Goal: Check status

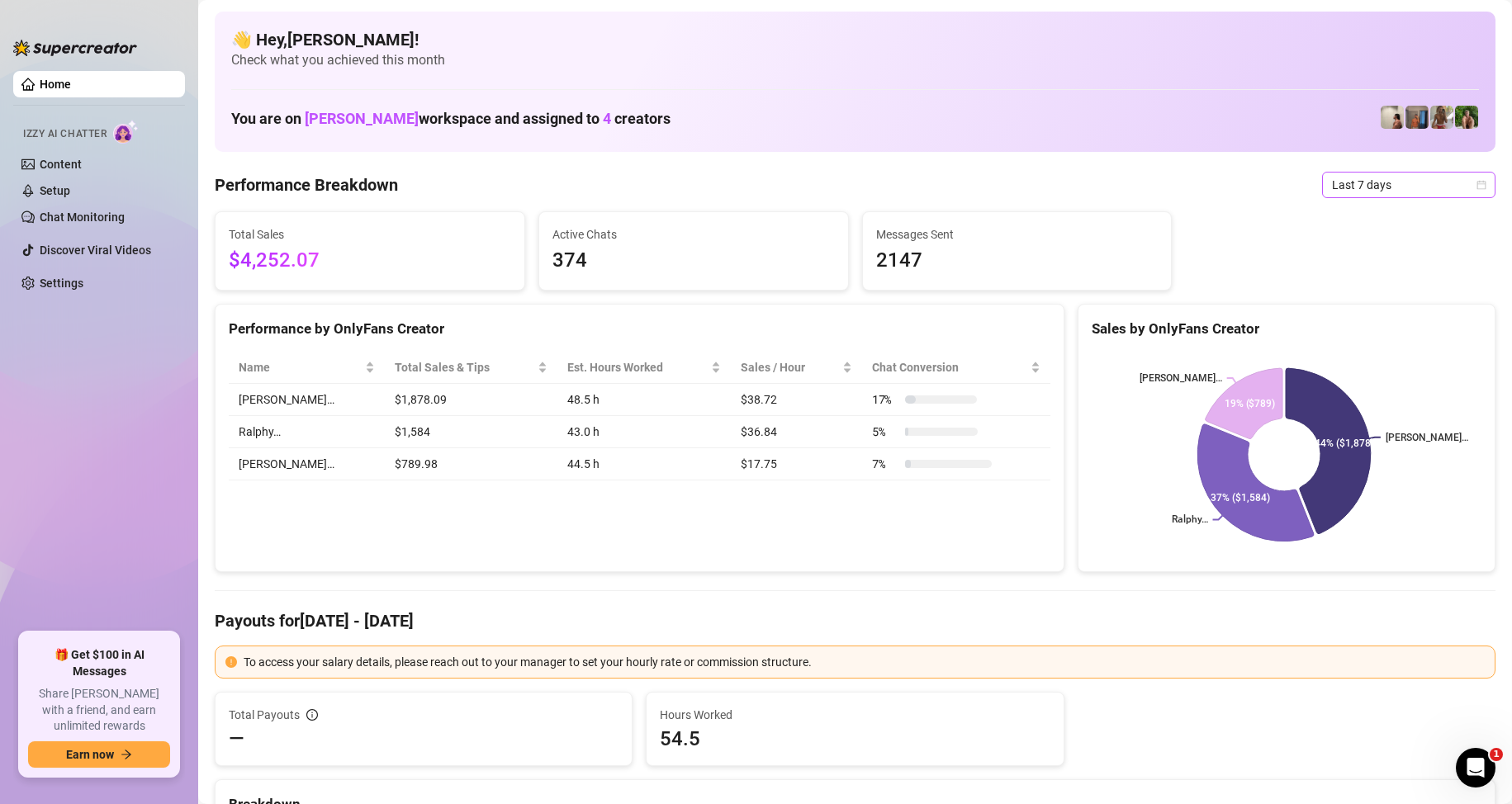
click at [1363, 185] on span "Last 7 days" at bounding box center [1408, 184] width 153 height 25
click at [1363, 322] on div "Custom date" at bounding box center [1393, 324] width 147 height 18
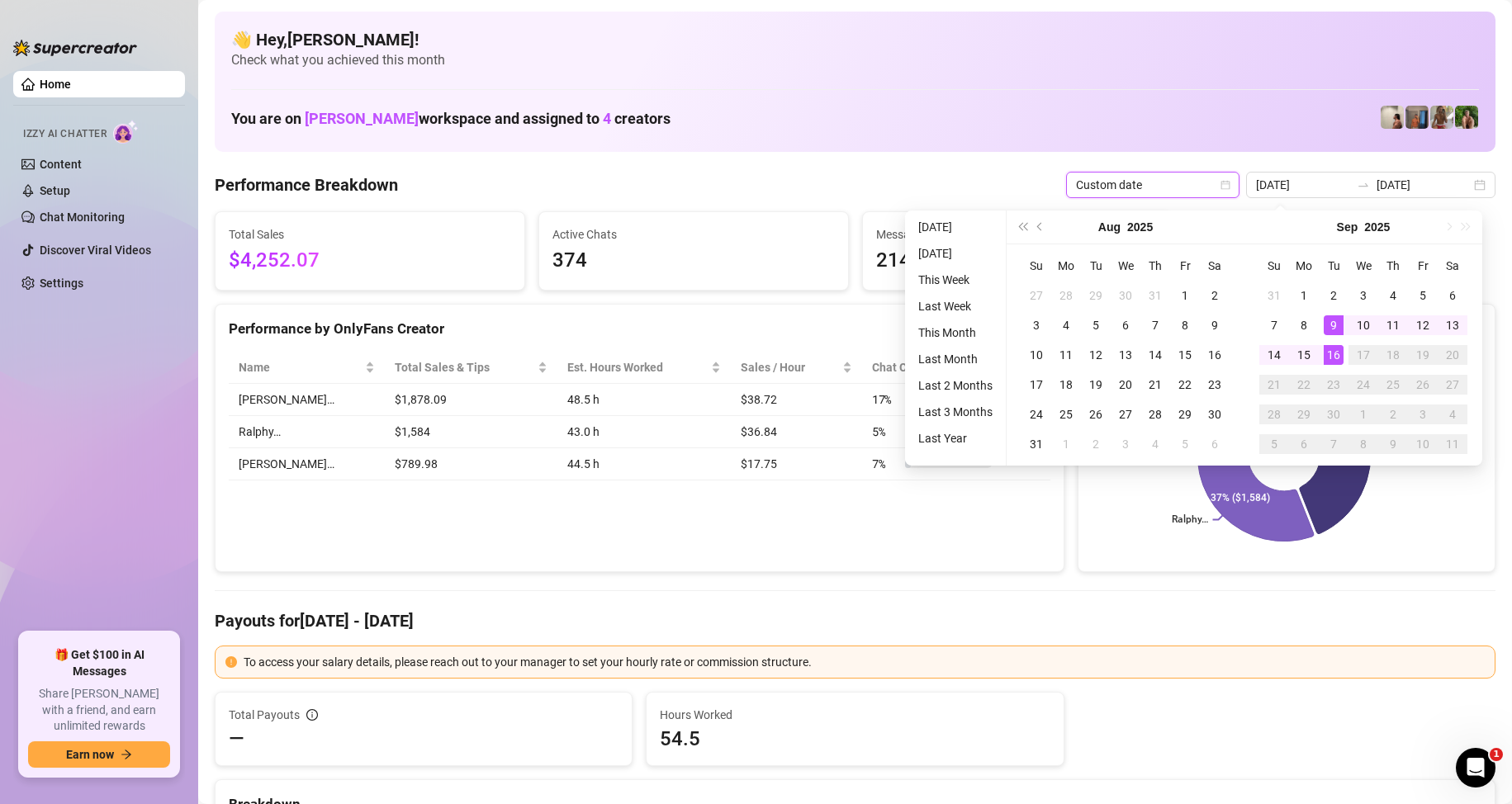
type input "[DATE]"
click at [1340, 357] on div "16" at bounding box center [1334, 355] width 20 height 20
click at [1339, 357] on div "16" at bounding box center [1334, 355] width 20 height 20
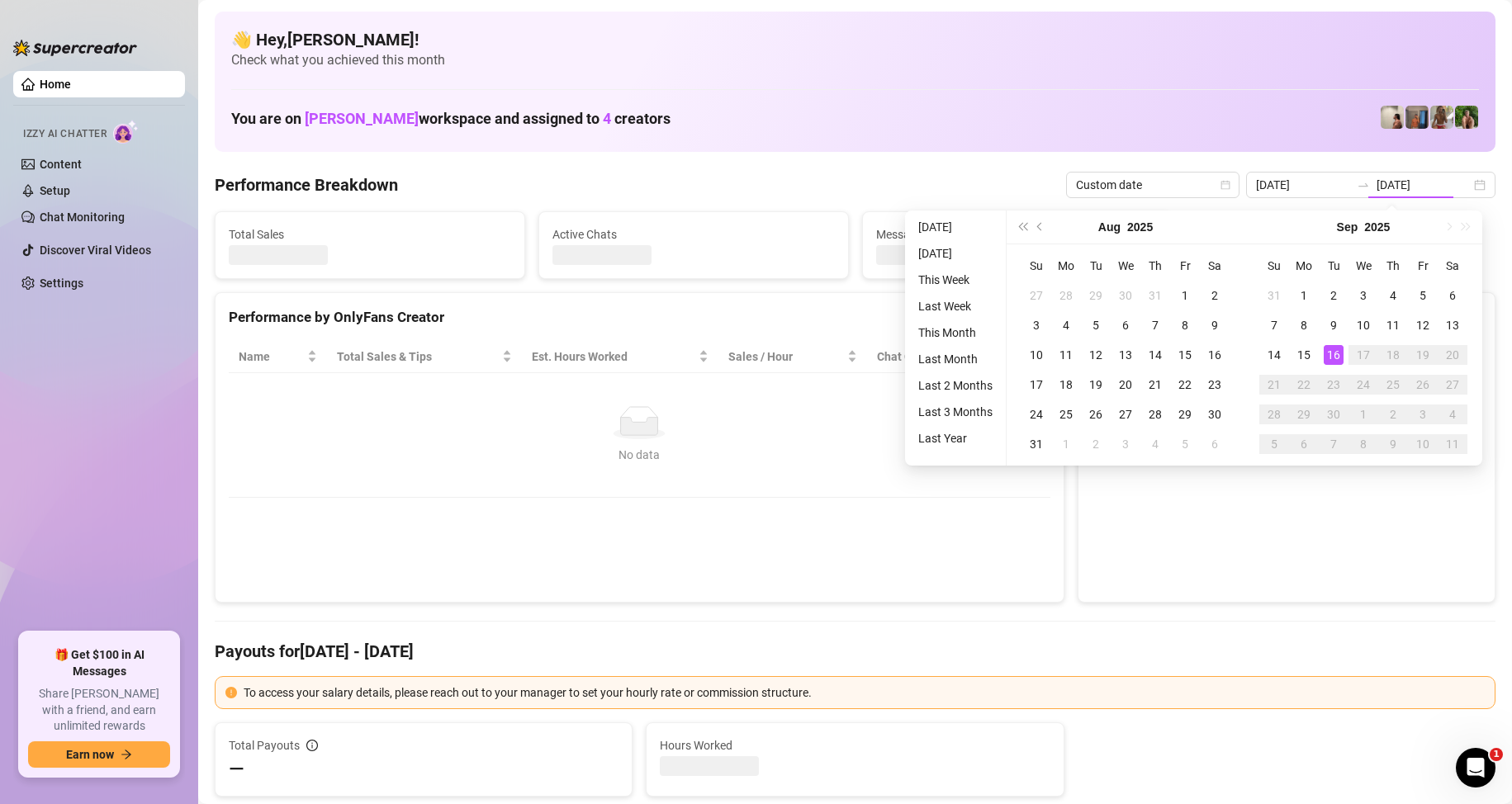
type input "[DATE]"
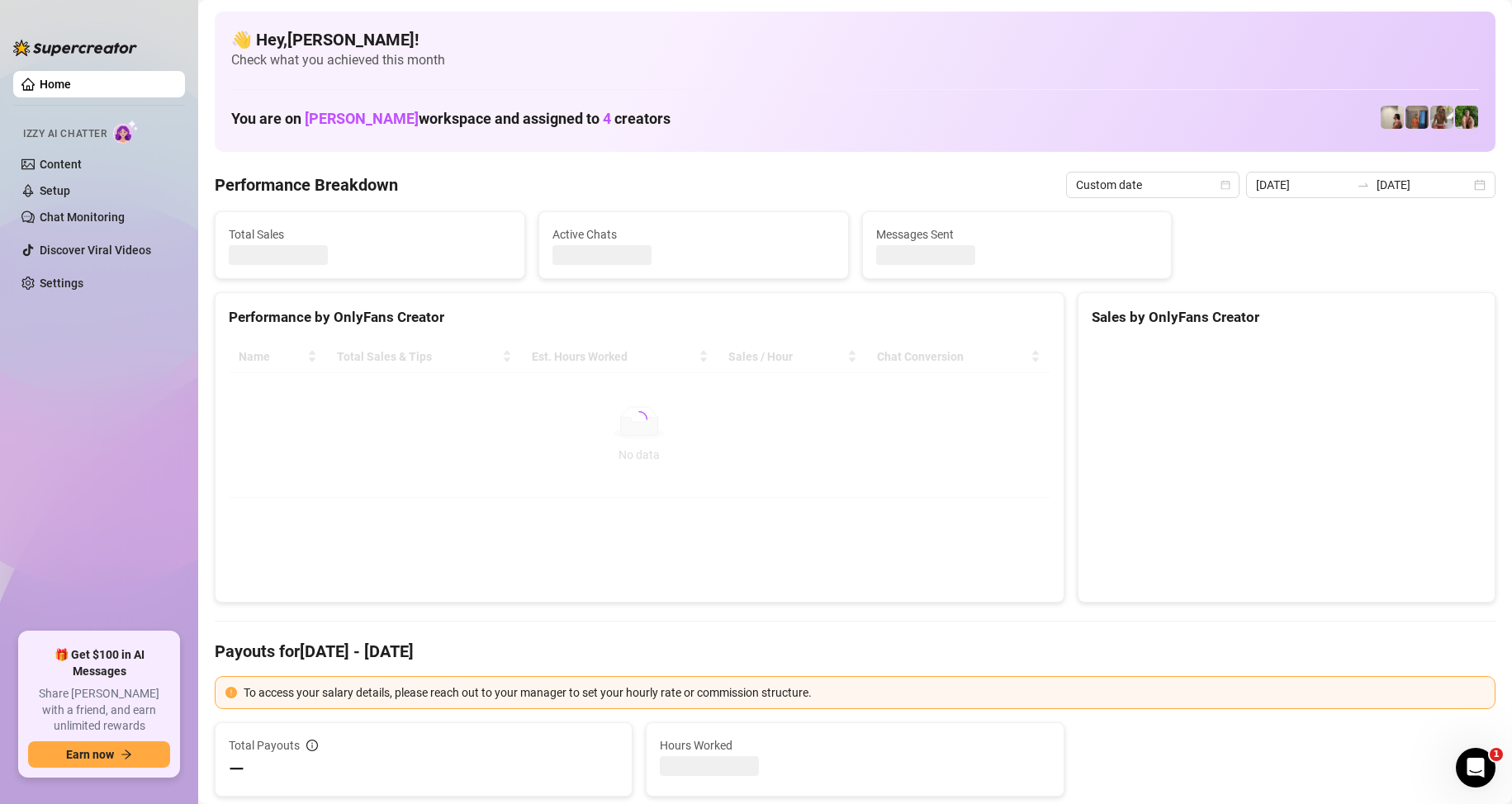
click at [690, 509] on div "Name Total Sales & Tips Est. Hours Worked Sales / Hour Chat Conversion No data …" at bounding box center [639, 419] width 848 height 183
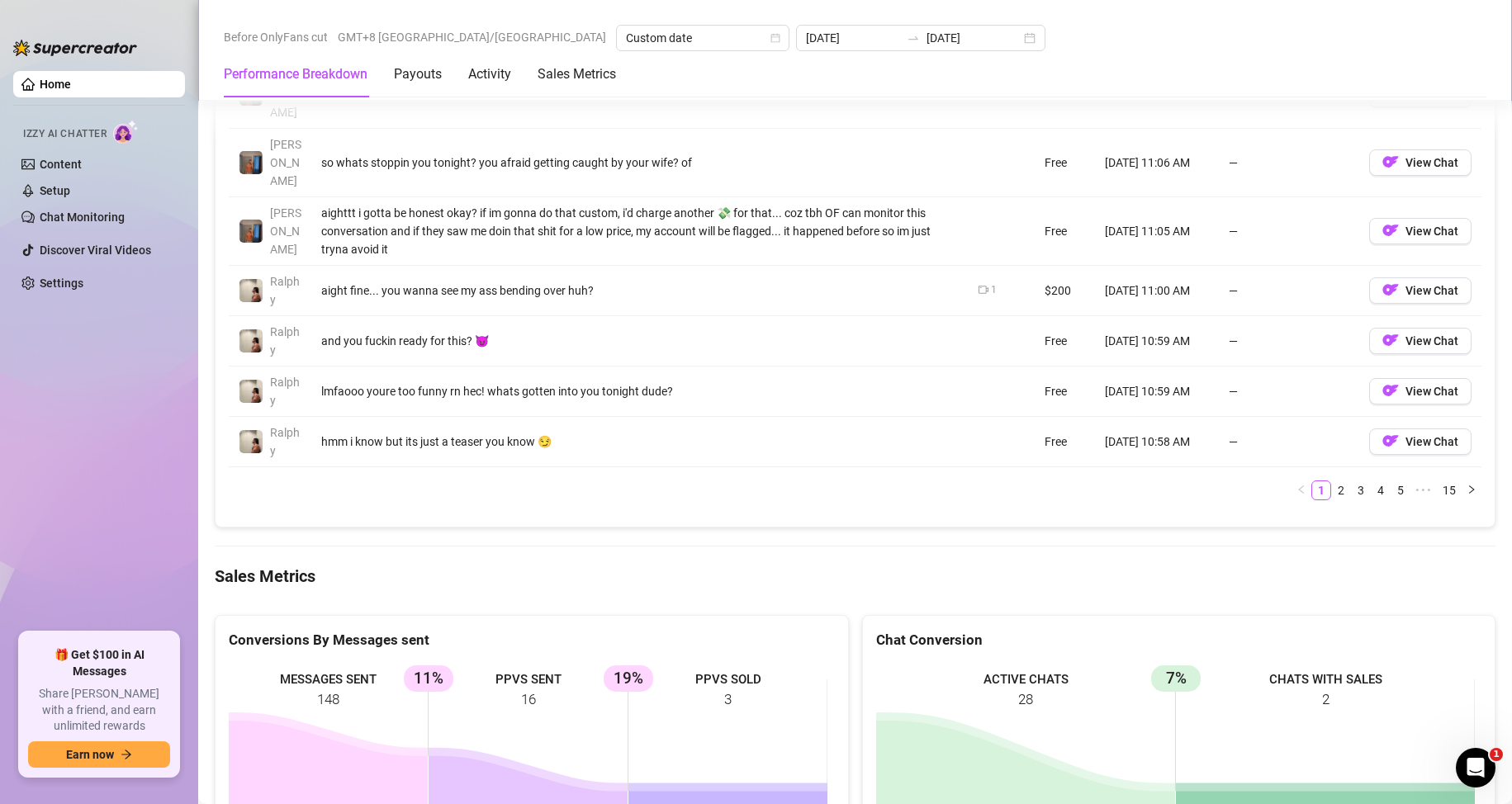
scroll to position [2014, 0]
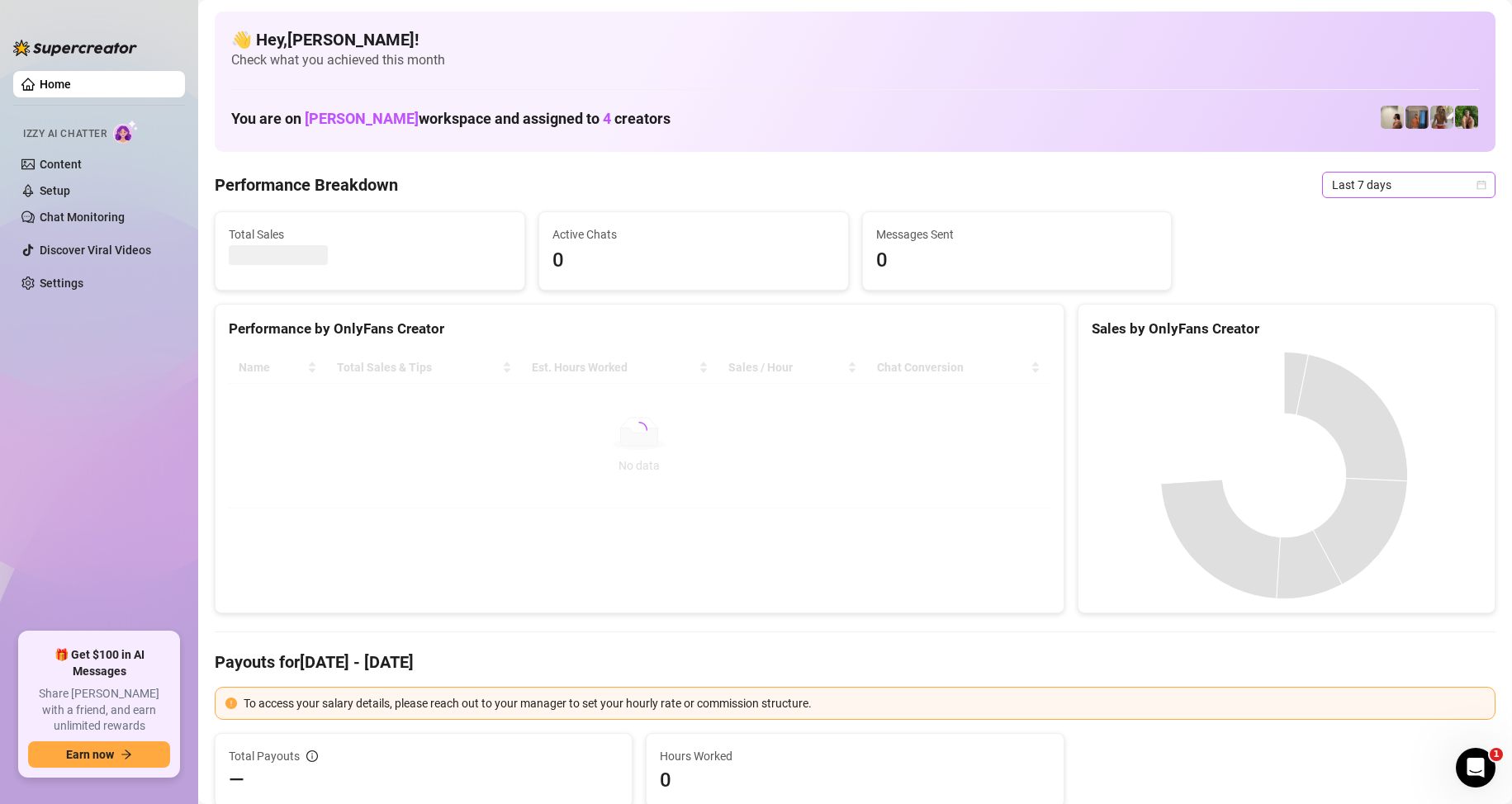
click at [1371, 185] on span "Last 7 days" at bounding box center [1408, 184] width 153 height 25
click at [1360, 322] on div "Custom date" at bounding box center [1393, 324] width 147 height 18
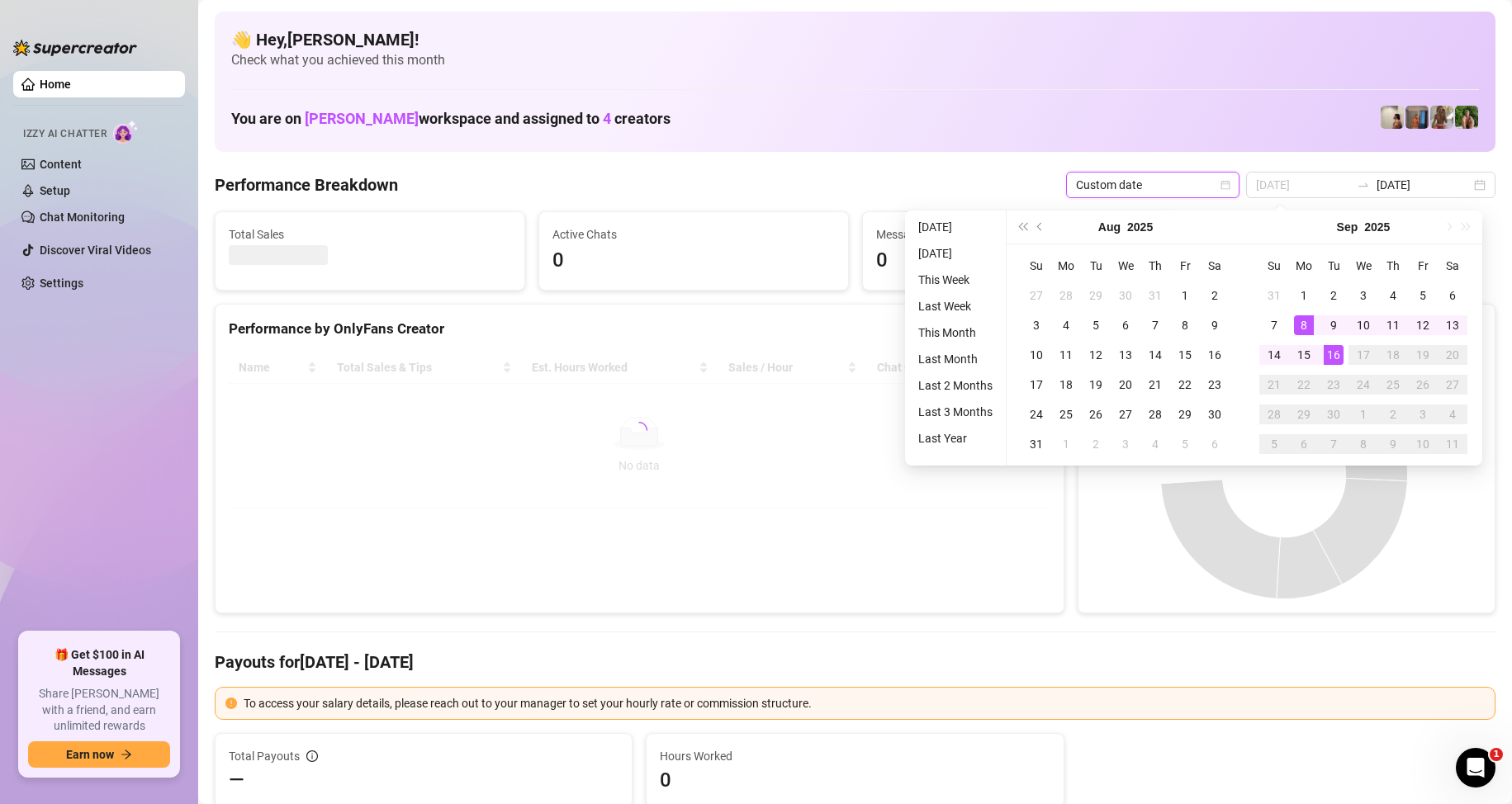
type input "[DATE]"
click at [1328, 349] on div "16" at bounding box center [1334, 355] width 20 height 20
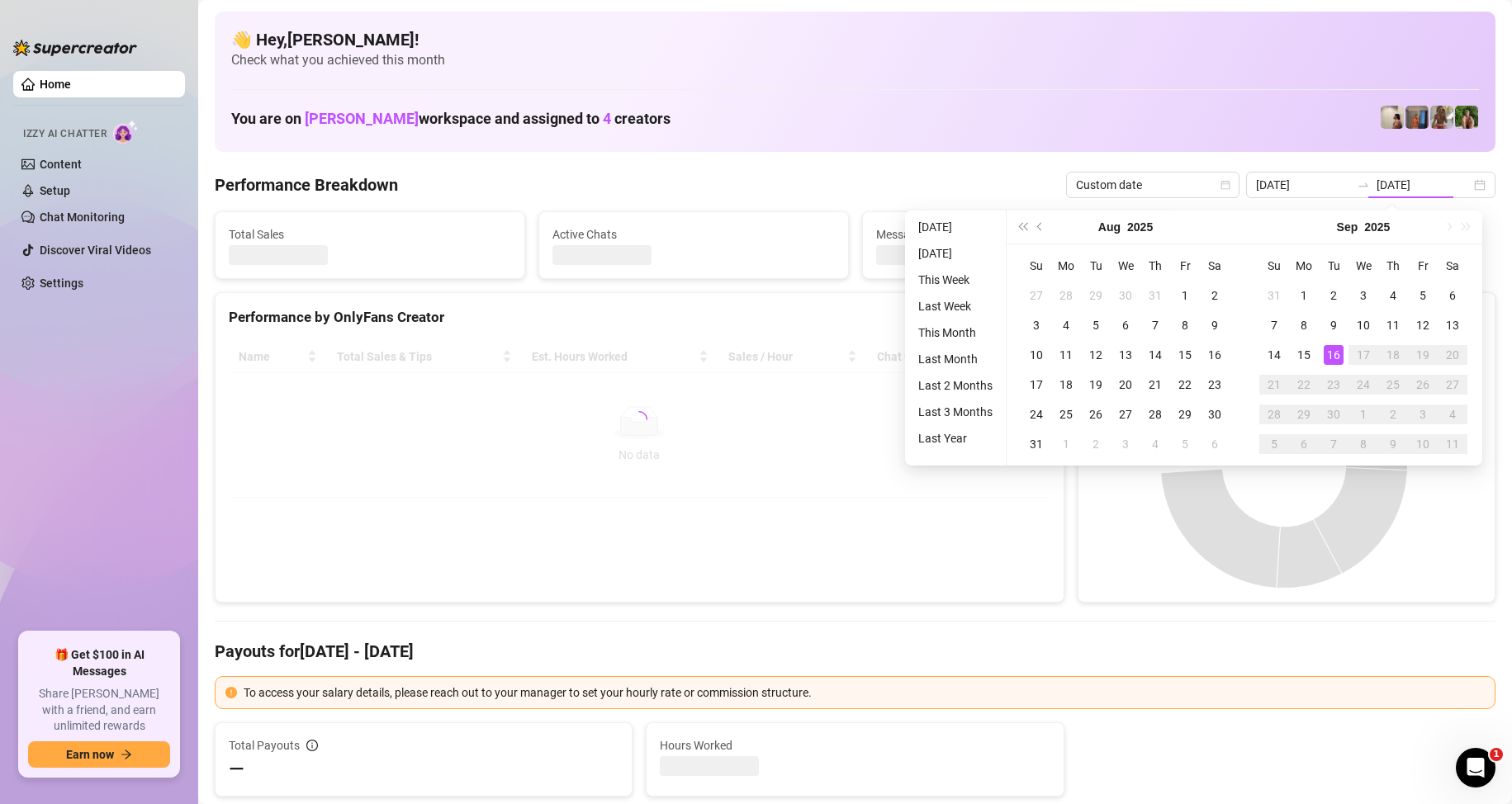
type input "[DATE]"
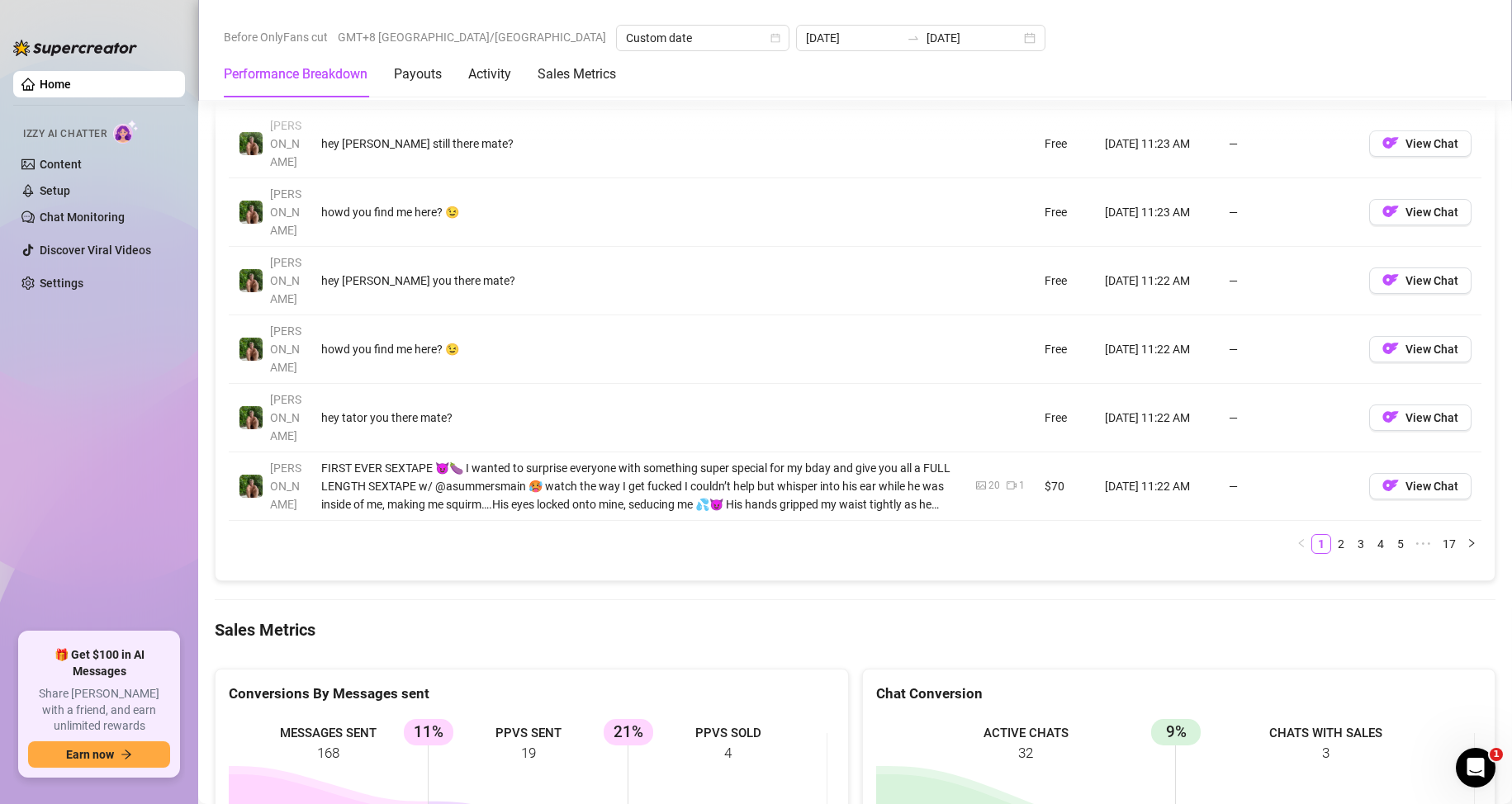
scroll to position [2018, 0]
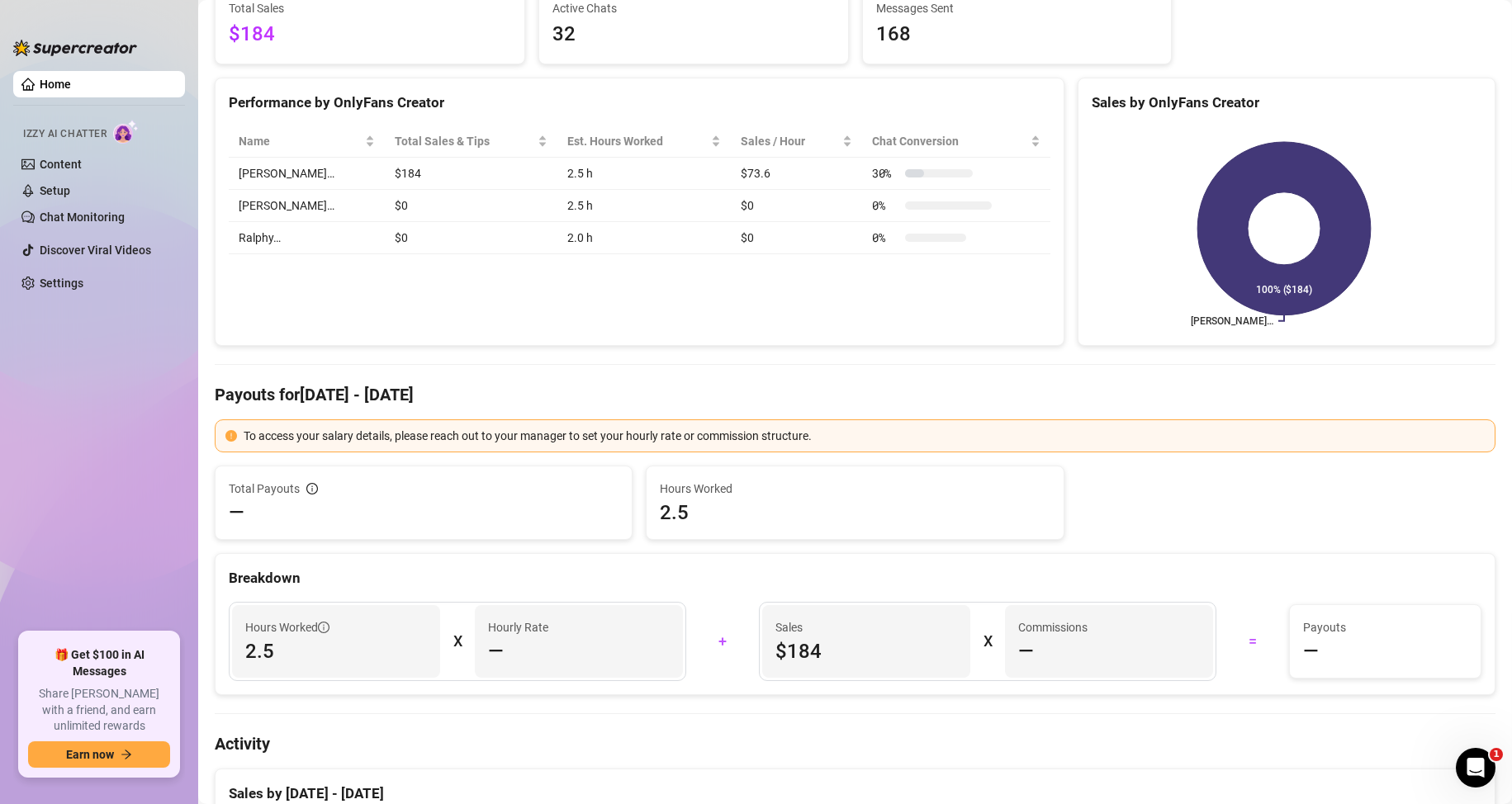
scroll to position [0, 0]
